Goal: Navigation & Orientation: Find specific page/section

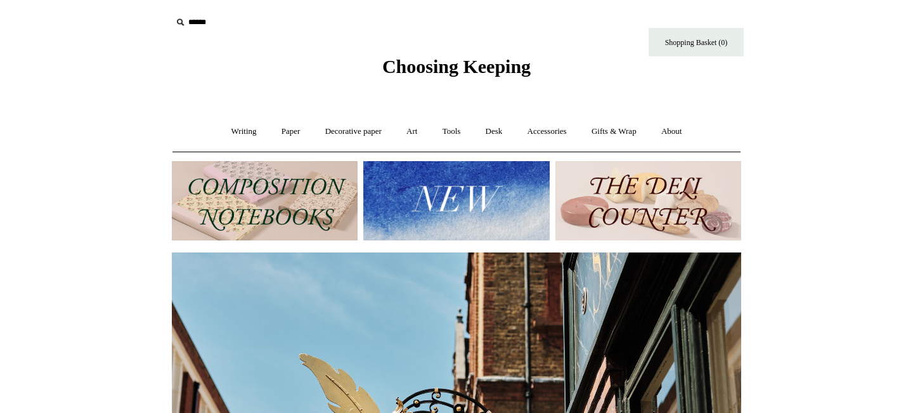
scroll to position [3, 0]
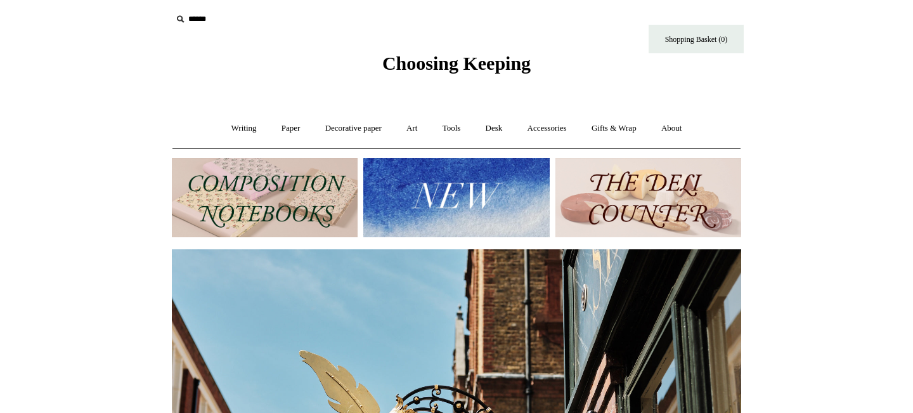
click at [243, 182] on img at bounding box center [265, 197] width 186 height 79
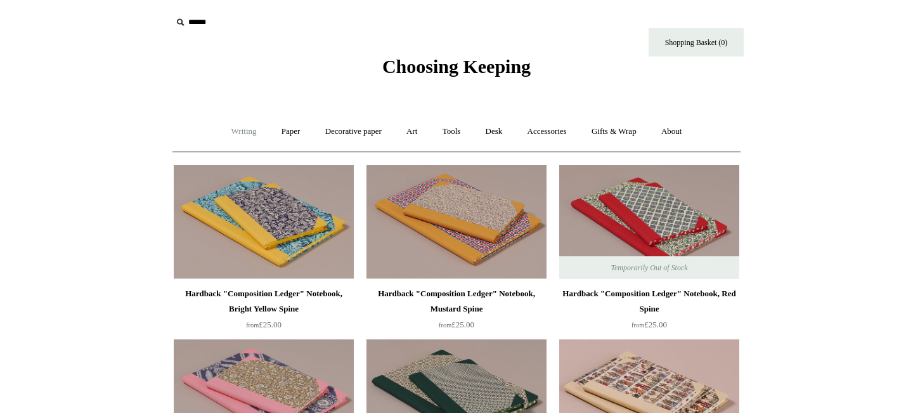
click at [236, 130] on link "Writing +" at bounding box center [244, 132] width 48 height 34
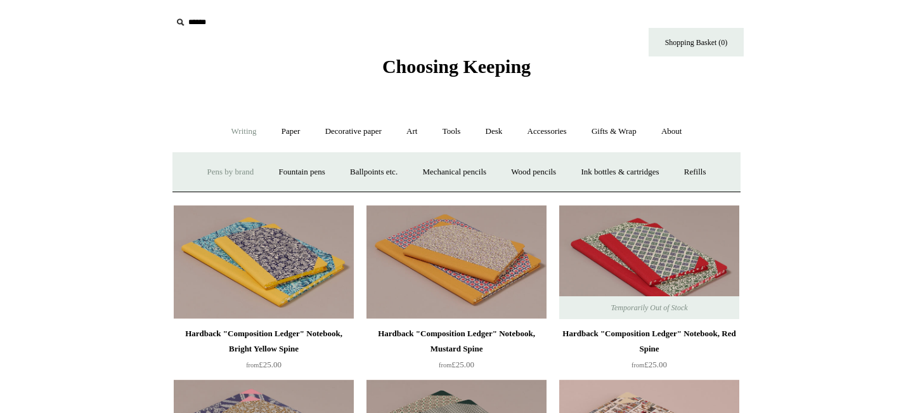
click at [221, 174] on link "Pens by brand +" at bounding box center [231, 172] width 70 height 34
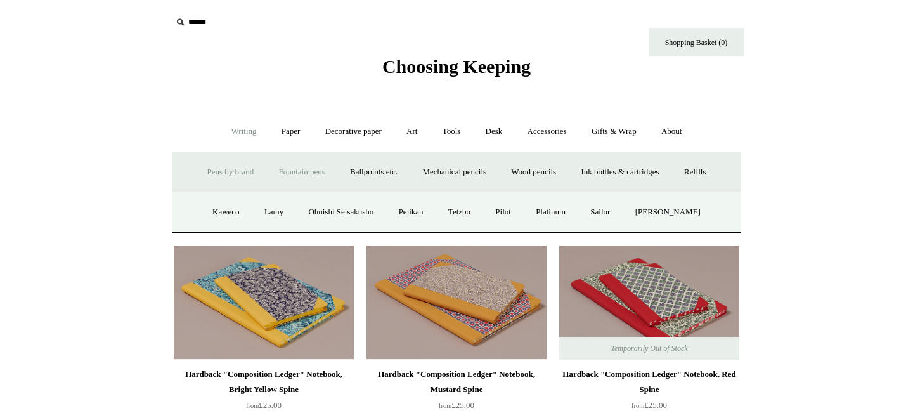
click at [292, 174] on link "Fountain pens +" at bounding box center [301, 172] width 69 height 34
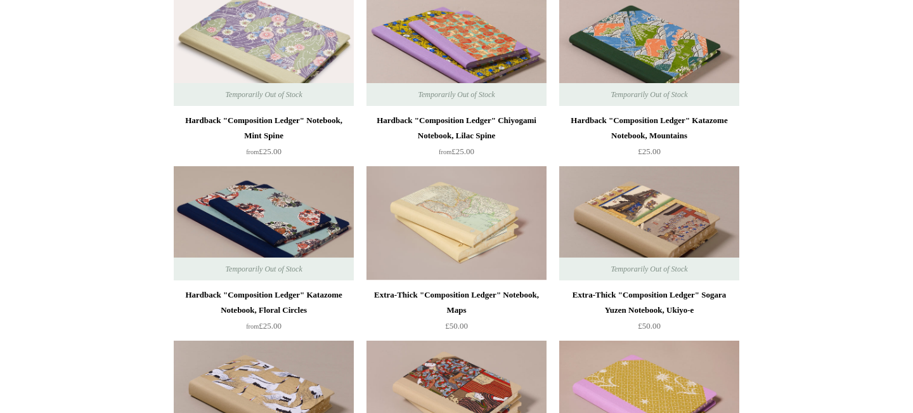
scroll to position [803, 0]
